Goal: Find contact information: Find contact information

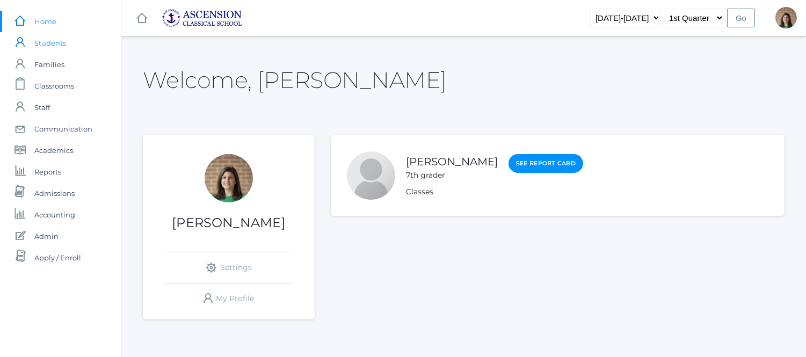
click at [54, 43] on span "Students" at bounding box center [50, 42] width 32 height 21
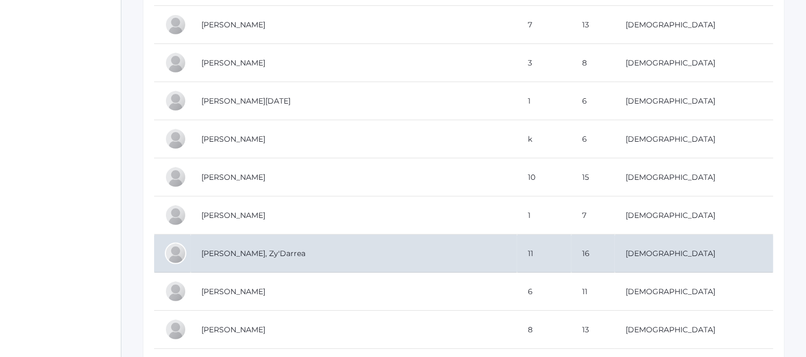
scroll to position [894, 0]
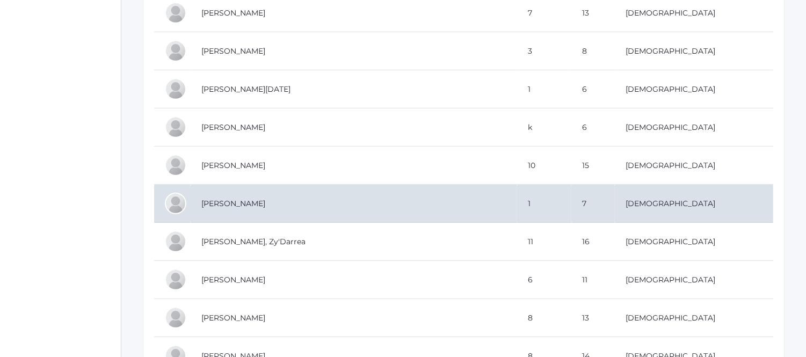
click at [224, 201] on td "[PERSON_NAME]" at bounding box center [354, 204] width 326 height 38
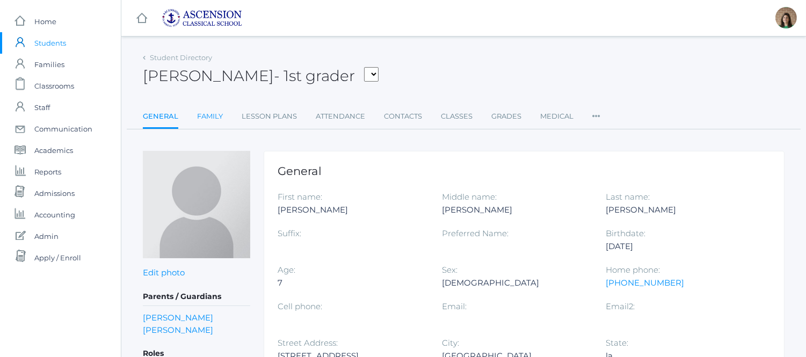
click at [201, 109] on link "Family" at bounding box center [210, 116] width 26 height 21
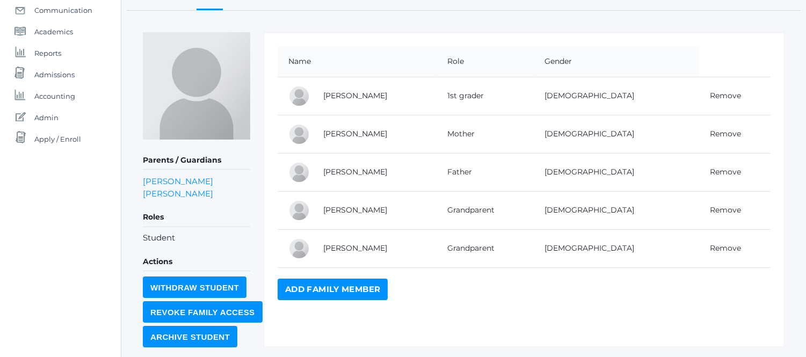
scroll to position [119, 0]
click at [347, 172] on link "Wiliam Davis" at bounding box center [355, 171] width 64 height 10
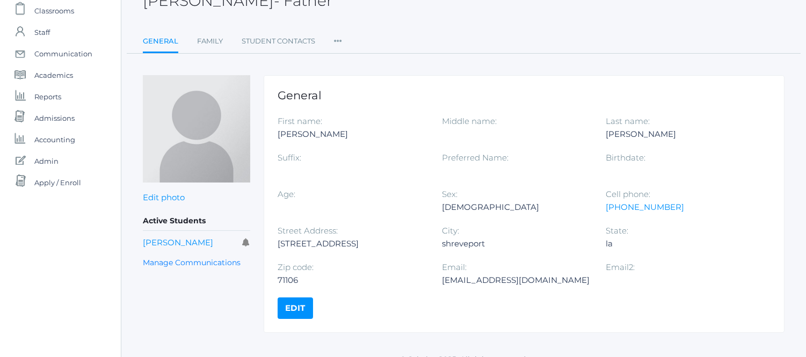
scroll to position [89, 0]
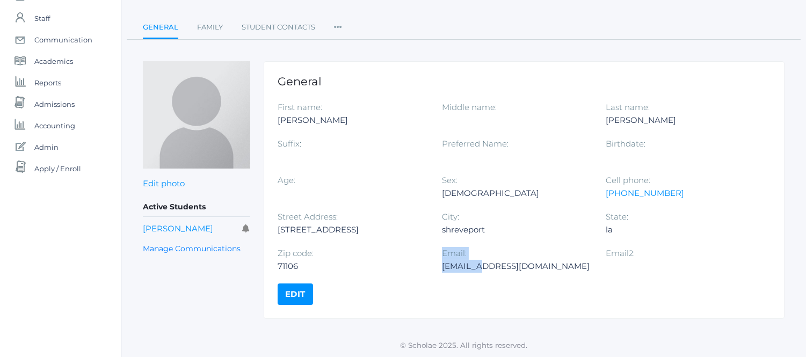
drag, startPoint x: 441, startPoint y: 267, endPoint x: 481, endPoint y: 283, distance: 43.2
click at [483, 267] on div "First name: Wiliam Middle name: Last name: Davis Suffix: Preferred Name: Birthd…" at bounding box center [523, 192] width 493 height 182
click at [476, 297] on div "General First name: Wiliam Middle name: Last name: Davis Suffix: Preferred Name…" at bounding box center [524, 190] width 521 height 258
drag, startPoint x: 573, startPoint y: 265, endPoint x: 442, endPoint y: 271, distance: 131.1
click at [442, 271] on div "wdavis@stephensonfloors.com" at bounding box center [516, 266] width 148 height 13
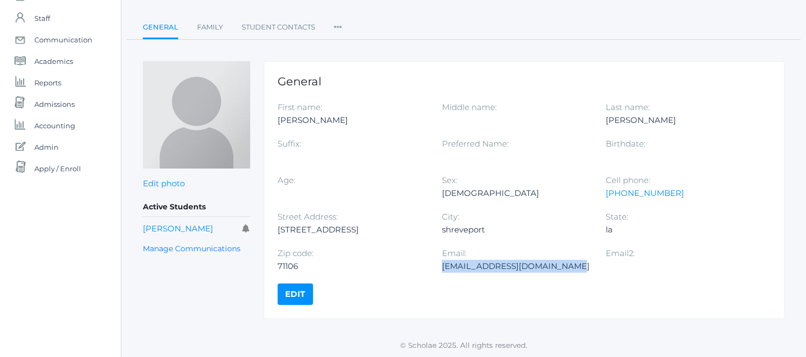
copy div "wdavis@stephensonfloors.com"
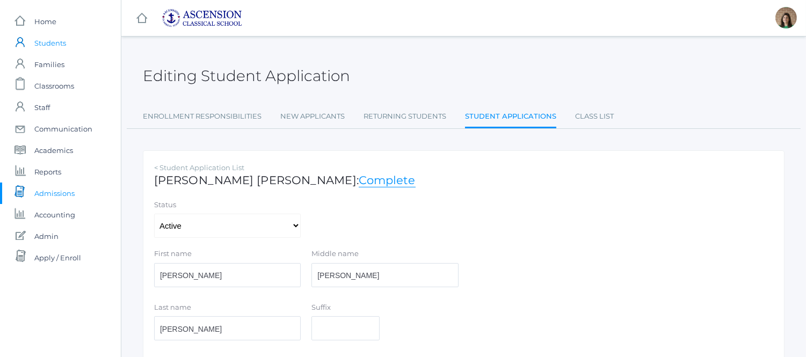
click at [36, 40] on span "Students" at bounding box center [50, 42] width 32 height 21
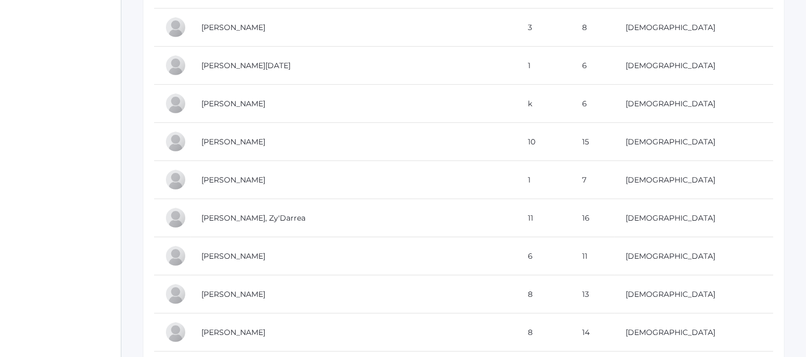
scroll to position [918, 0]
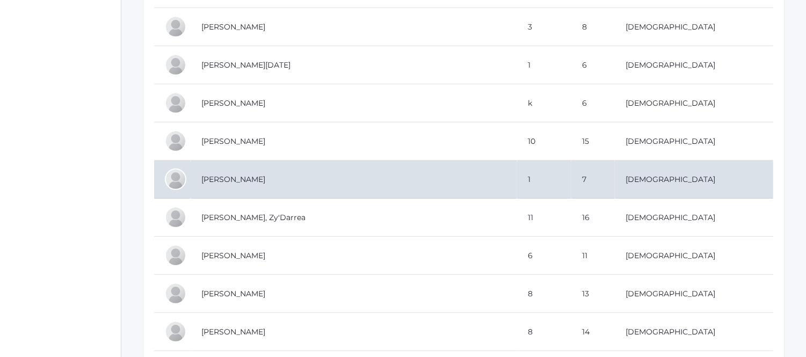
click at [268, 182] on td "[PERSON_NAME]" at bounding box center [354, 179] width 326 height 38
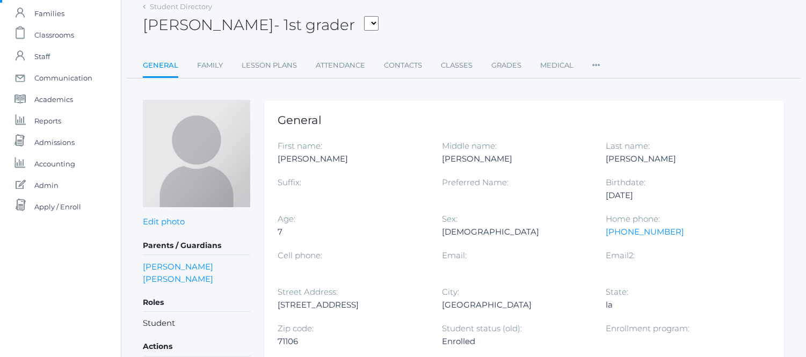
scroll to position [50, 0]
click at [218, 65] on link "Family" at bounding box center [210, 65] width 26 height 21
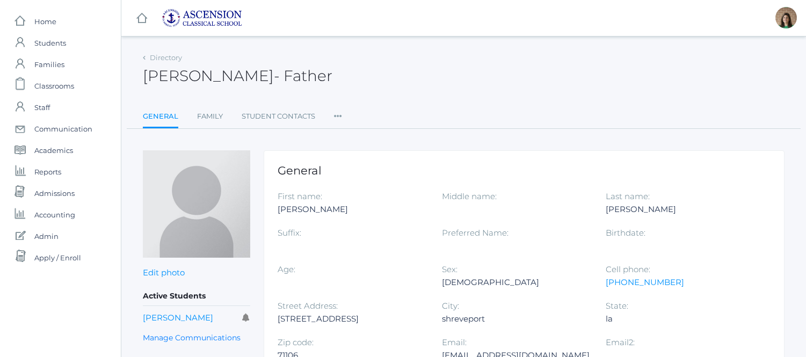
scroll to position [89, 0]
